Goal: Task Accomplishment & Management: Complete application form

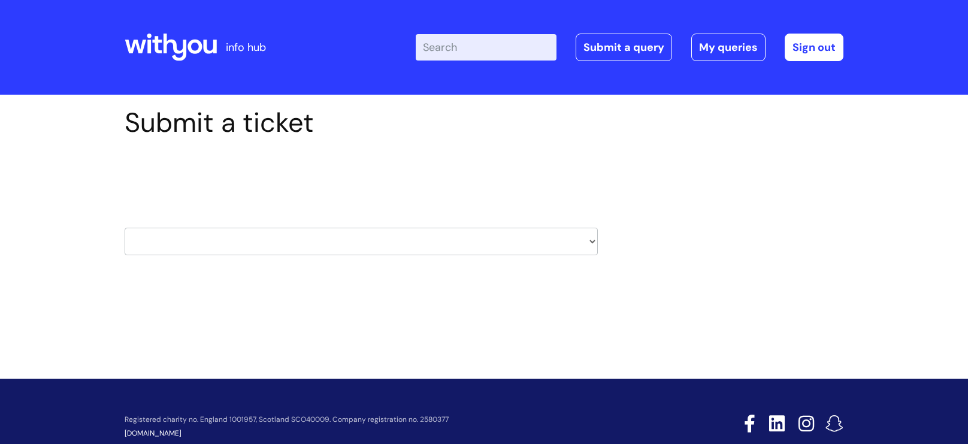
click at [212, 246] on select "HR / People IT and Support Clinical Drug Alerts Finance Accounts Data Support T…" at bounding box center [361, 242] width 473 height 28
select select "it_and_support"
click at [125, 228] on select "HR / People IT and Support Clinical Drug Alerts Finance Accounts Data Support T…" at bounding box center [361, 242] width 473 height 28
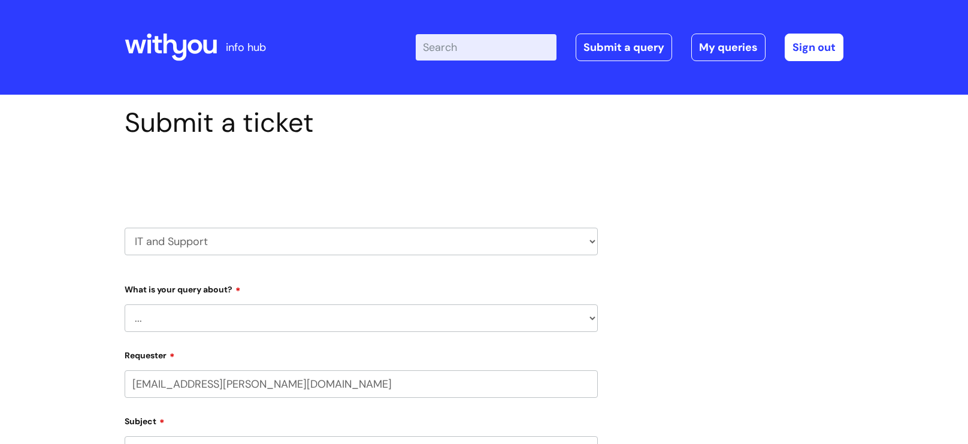
select select "80004418365"
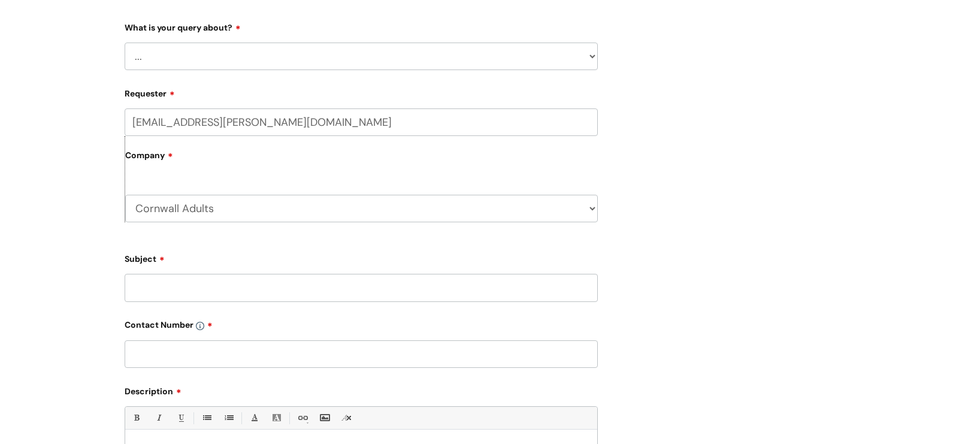
scroll to position [263, 0]
click at [209, 54] on select "... Mobile Phone Reset & MFA Accounts, Starters and Leavers IT Hardware issue I…" at bounding box center [361, 55] width 473 height 28
select select "IT Hardware issue"
click at [125, 41] on select "... Mobile Phone Reset & MFA Accounts, Starters and Leavers IT Hardware issue I…" at bounding box center [361, 55] width 473 height 28
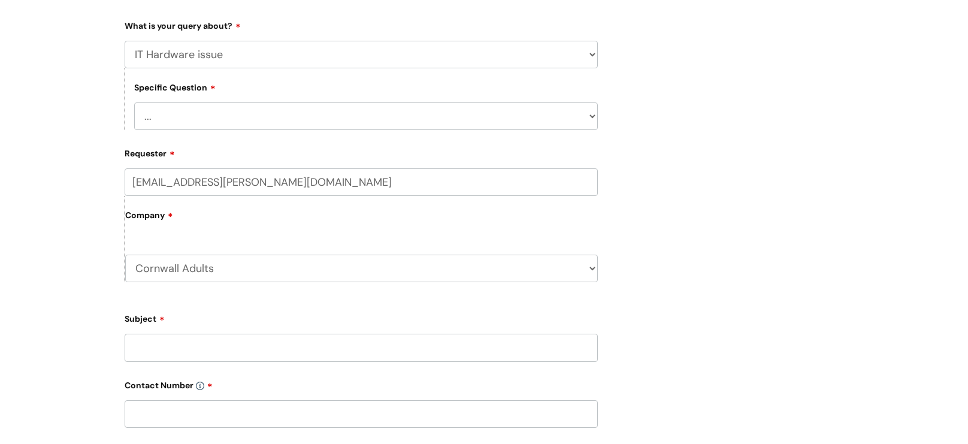
click at [229, 130] on select "... I need a new or replacement ... I’m waiting for new or replacement hardware…" at bounding box center [365, 116] width 463 height 28
select select "I need a new or replacement ..."
click at [134, 104] on select "... I need a new or replacement ... I’m waiting for new or replacement hardware…" at bounding box center [365, 116] width 463 height 28
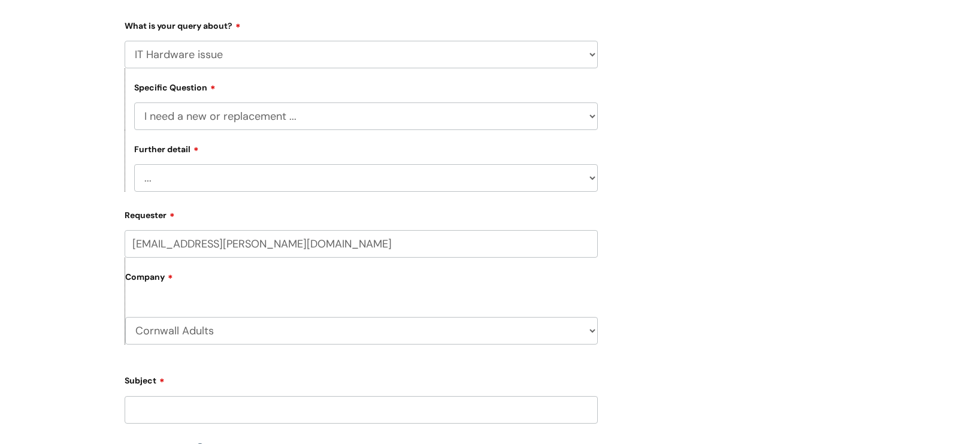
click at [220, 189] on select "... Another sort of cable Anything else Monitor Mouse/keyboard Port replicator …" at bounding box center [365, 178] width 463 height 28
select select "Anything else"
click at [134, 166] on select "... Another sort of cable Anything else Monitor Mouse/keyboard Port replicator …" at bounding box center [365, 178] width 463 height 28
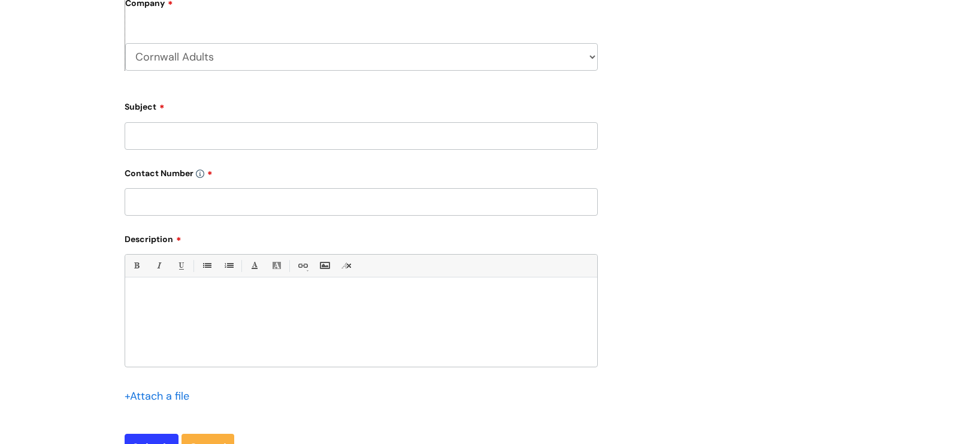
scroll to position [538, 0]
click at [194, 145] on input "Subject" at bounding box center [361, 136] width 473 height 28
type input "laptop"
click at [190, 193] on input "text" at bounding box center [361, 201] width 473 height 28
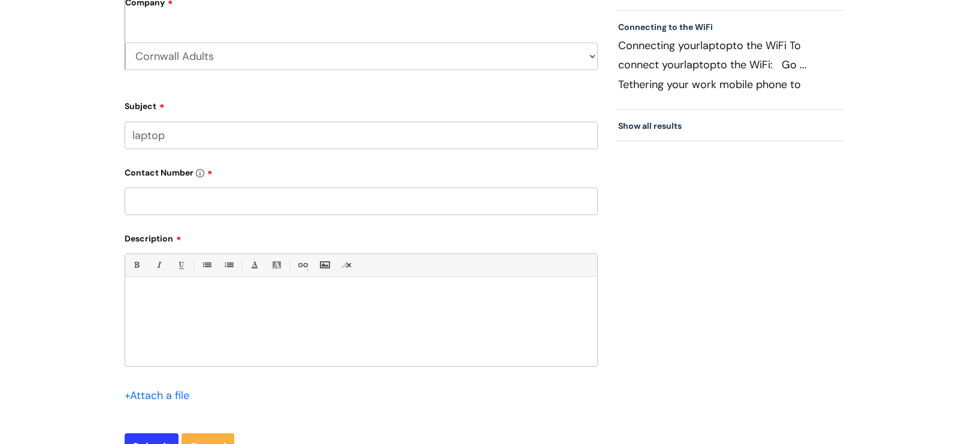
paste input "07815675536"
type input "0"
paste input "07815675536"
type input "07815675536"
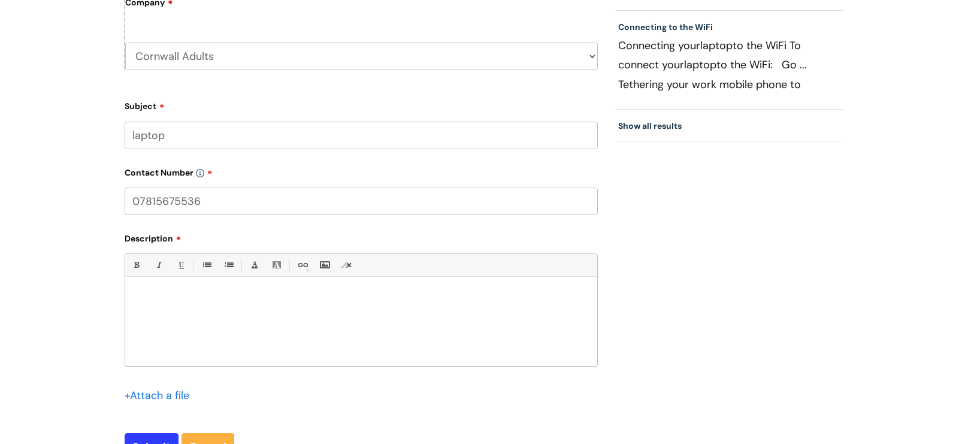
click at [174, 303] on p at bounding box center [361, 297] width 454 height 11
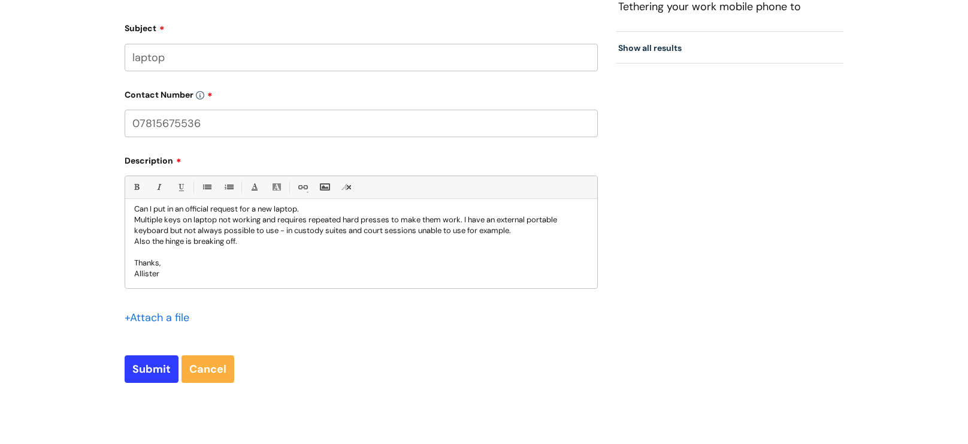
scroll to position [621, 0]
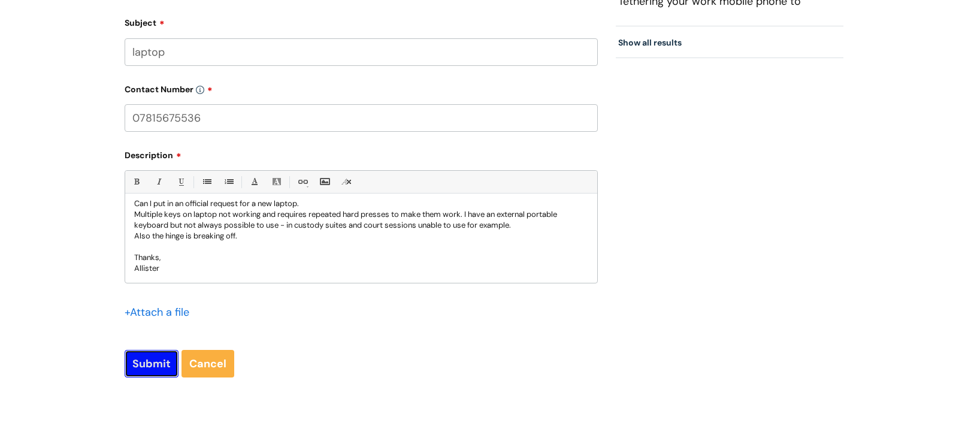
click at [129, 368] on input "Submit" at bounding box center [152, 364] width 54 height 28
type input "Please Wait..."
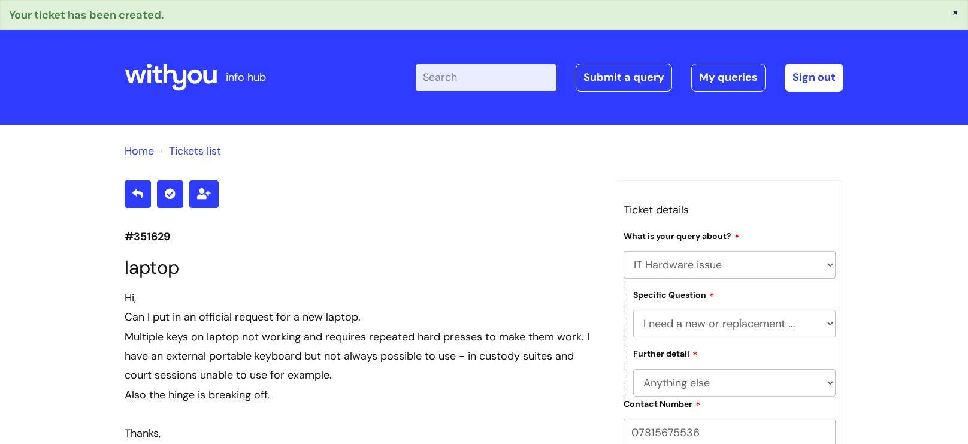
select select "IT Hardware issue"
select select "I need a new or replacement ..."
select select "Anything else"
